Goal: Use online tool/utility: Utilize a website feature to perform a specific function

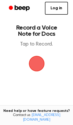
click at [31, 64] on span "button" at bounding box center [36, 63] width 14 height 14
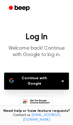
click at [32, 83] on button "Continue with Google" at bounding box center [36, 81] width 65 height 17
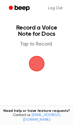
click at [40, 67] on span "button" at bounding box center [36, 63] width 14 height 14
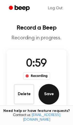
click at [46, 97] on button "Save" at bounding box center [48, 94] width 21 height 21
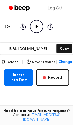
scroll to position [64, 0]
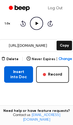
click at [23, 75] on button "Insert into Doc" at bounding box center [18, 74] width 29 height 16
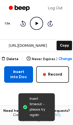
click at [23, 75] on button "Insert into Doc" at bounding box center [18, 74] width 29 height 16
